Goal: Task Accomplishment & Management: Use online tool/utility

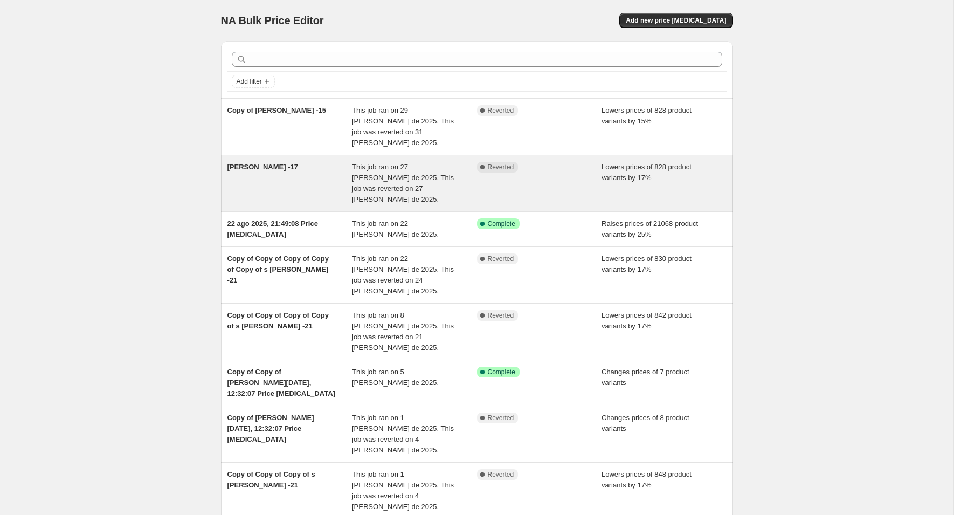
click at [266, 162] on div "[PERSON_NAME] -17" at bounding box center [289, 183] width 125 height 43
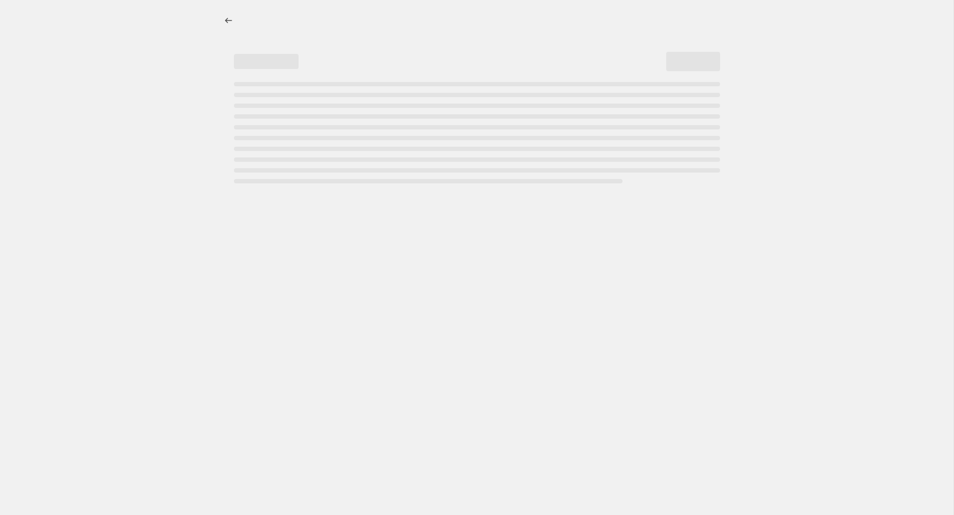
select select "percentage"
select select "no_change"
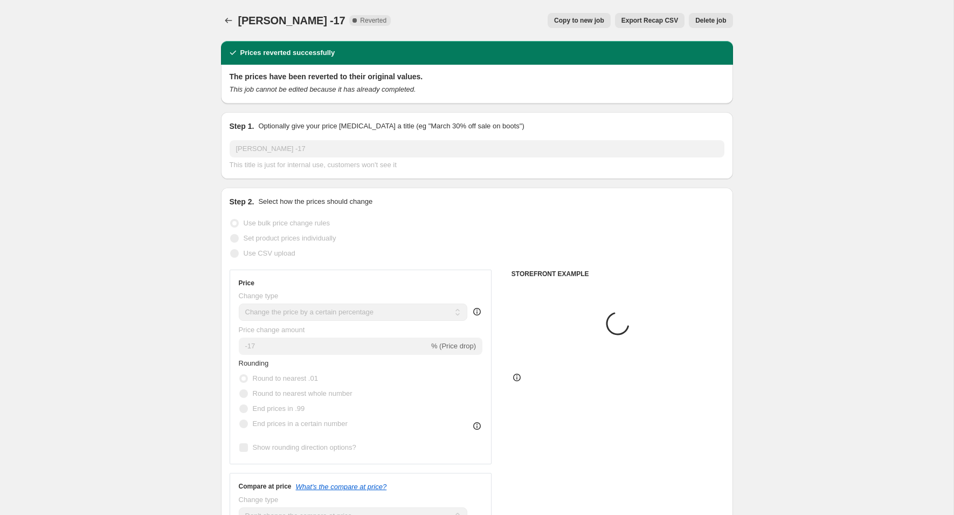
select select "vendor"
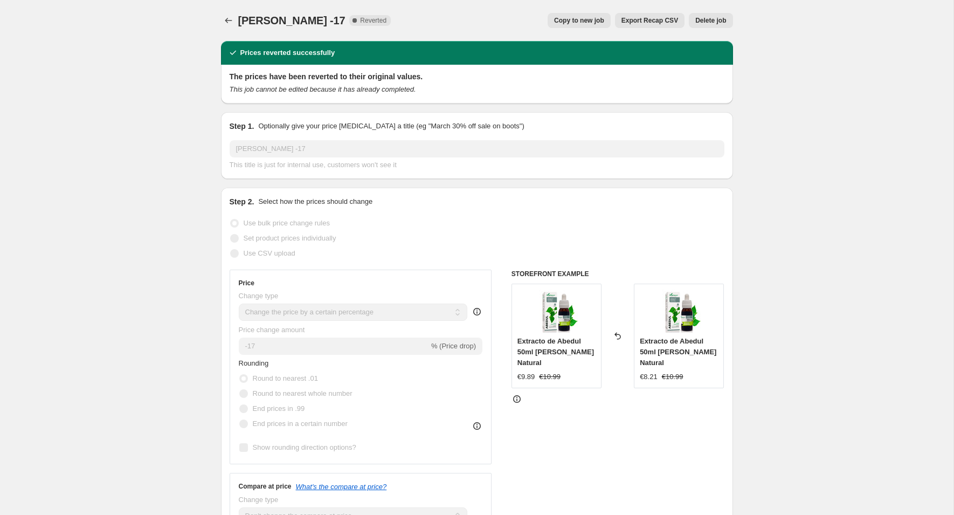
click at [588, 23] on span "Copy to new job" at bounding box center [579, 20] width 50 height 9
select select "percentage"
select select "no_change"
select select "vendor"
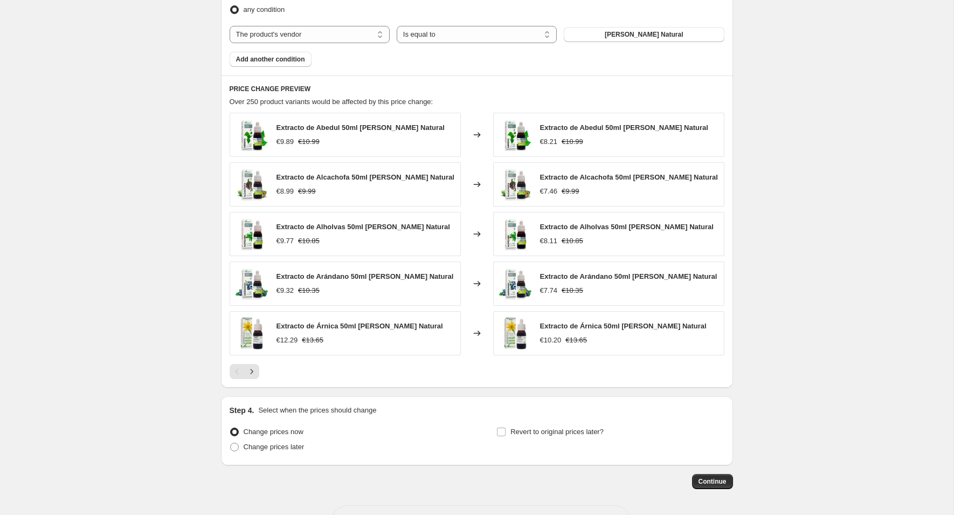
scroll to position [680, 0]
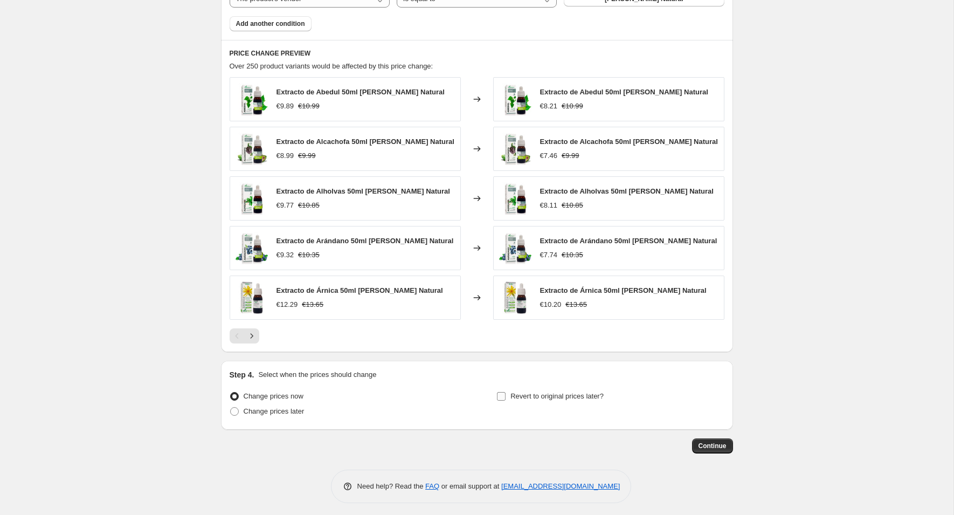
click at [500, 392] on input "Revert to original prices later?" at bounding box center [501, 396] width 9 height 9
checkbox input "true"
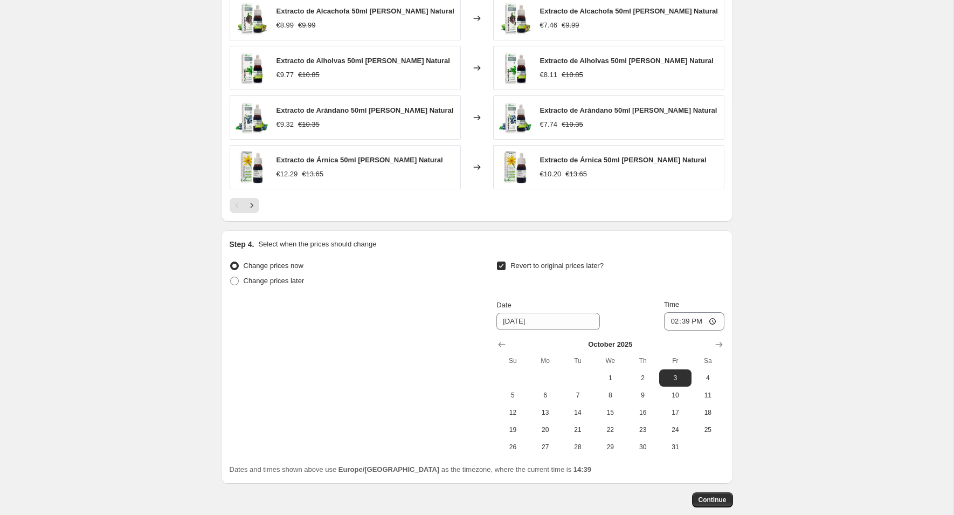
scroll to position [838, 0]
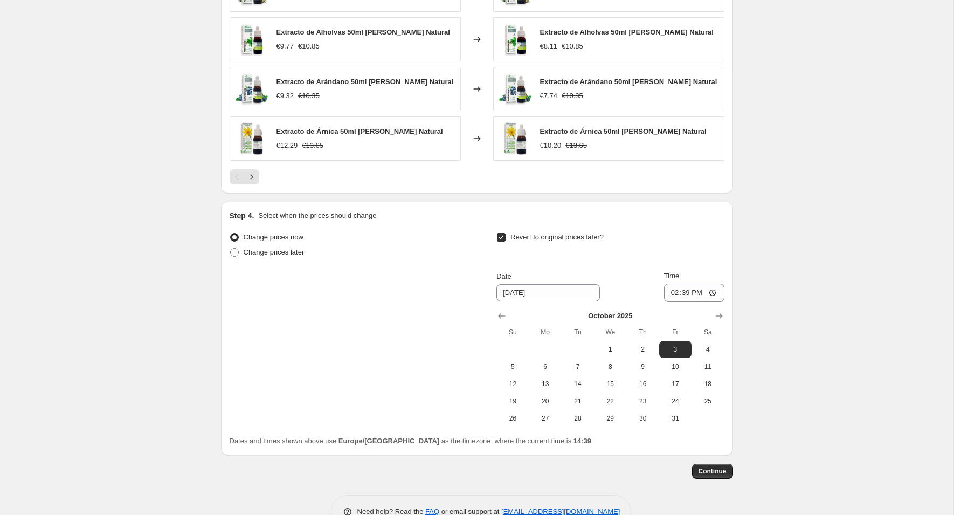
click at [300, 248] on span "Change prices later" at bounding box center [274, 252] width 61 height 8
click at [231, 248] on input "Change prices later" at bounding box center [230, 248] width 1 height 1
radio input "true"
click at [403, 398] on span "26" at bounding box center [408, 401] width 24 height 9
type input "[DATE]"
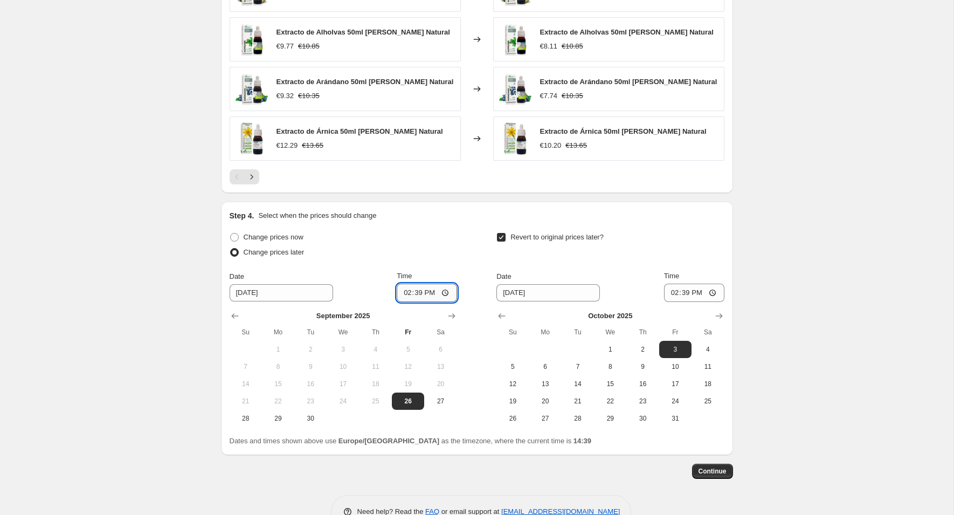
click at [422, 292] on input "14:39" at bounding box center [427, 292] width 60 height 18
click at [448, 289] on input "14:39" at bounding box center [427, 292] width 60 height 18
type input "17:39"
click at [237, 233] on span at bounding box center [234, 237] width 9 height 9
click at [231, 233] on input "Change prices now" at bounding box center [230, 233] width 1 height 1
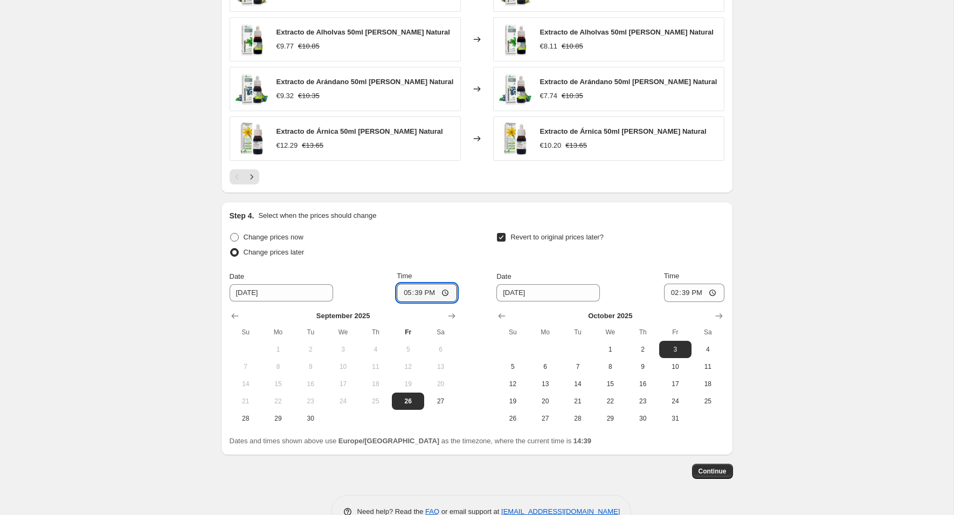
radio input "true"
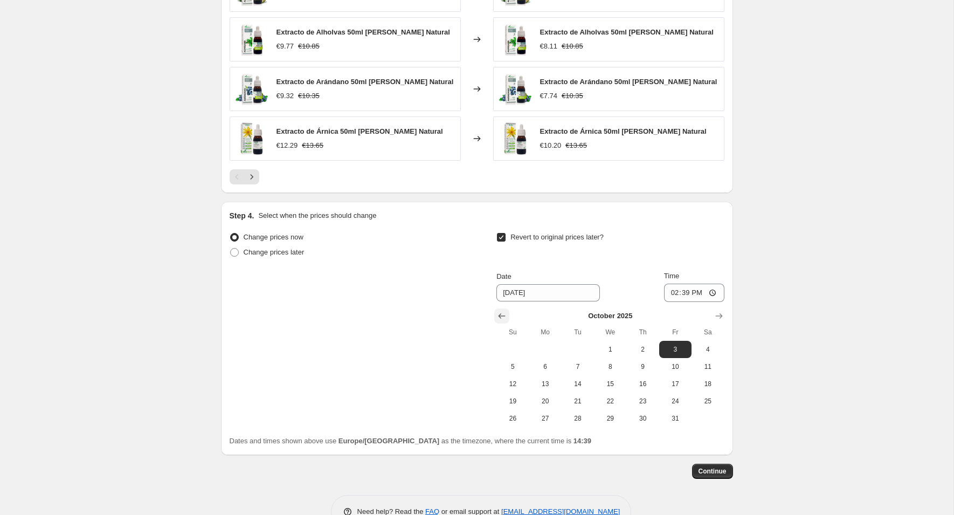
click at [500, 313] on icon "Show previous month, September 2025" at bounding box center [501, 315] width 7 height 5
click at [519, 418] on span "28" at bounding box center [513, 418] width 24 height 9
type input "[DATE]"
click at [687, 287] on input "14:39" at bounding box center [694, 292] width 60 height 18
click at [711, 288] on input "14:39" at bounding box center [694, 292] width 60 height 18
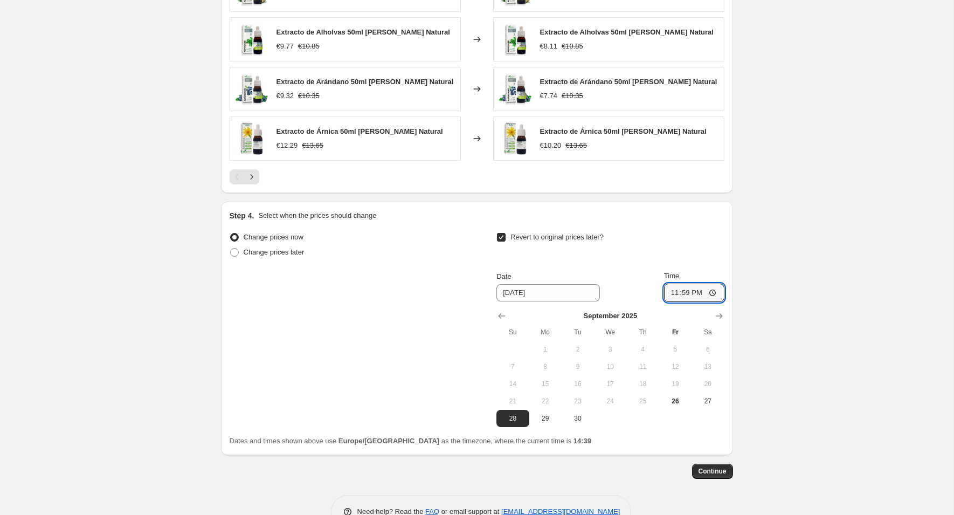
type input "23:59"
click at [711, 467] on span "Continue" at bounding box center [712, 471] width 28 height 9
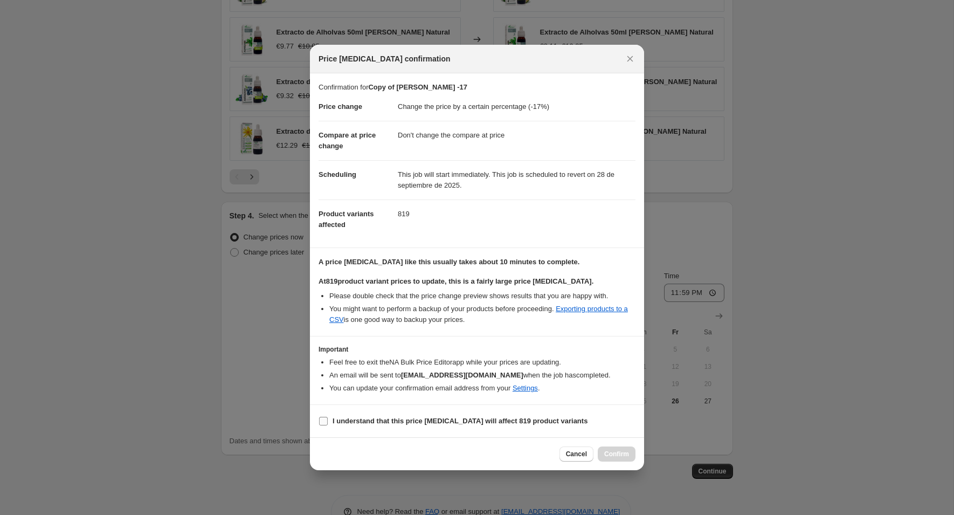
click at [358, 421] on b "I understand that this price [MEDICAL_DATA] will affect 819 product variants" at bounding box center [459, 421] width 255 height 8
click at [328, 421] on input "I understand that this price [MEDICAL_DATA] will affect 819 product variants" at bounding box center [323, 421] width 9 height 9
checkbox input "true"
click at [623, 455] on span "Confirm" at bounding box center [616, 453] width 25 height 9
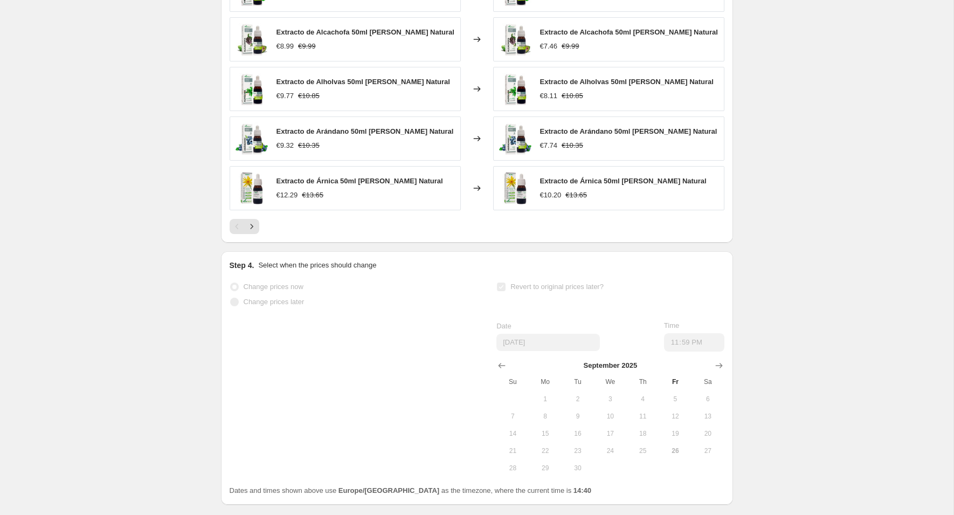
scroll to position [918, 0]
